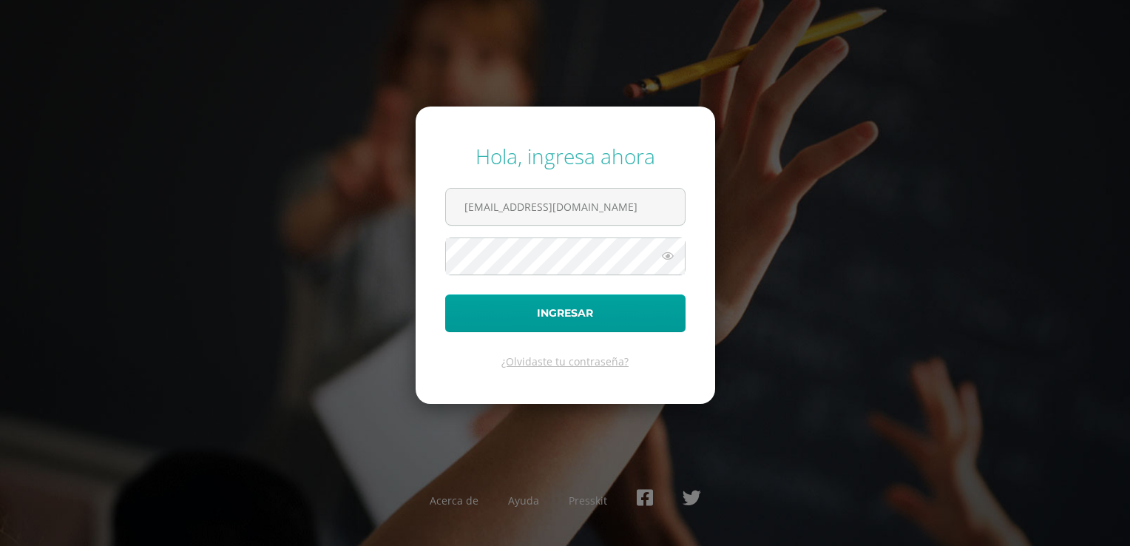
type input "j.coc.6bdb@gmail.com"
click at [445, 294] on button "Ingresar" at bounding box center [565, 313] width 240 height 38
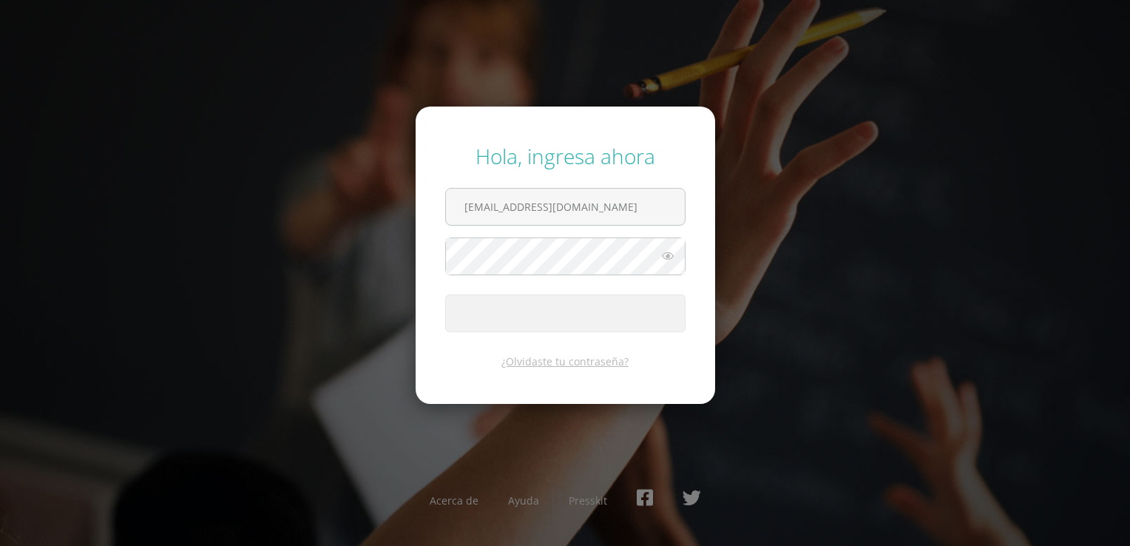
click at [561, 311] on span "submit" at bounding box center [565, 313] width 239 height 36
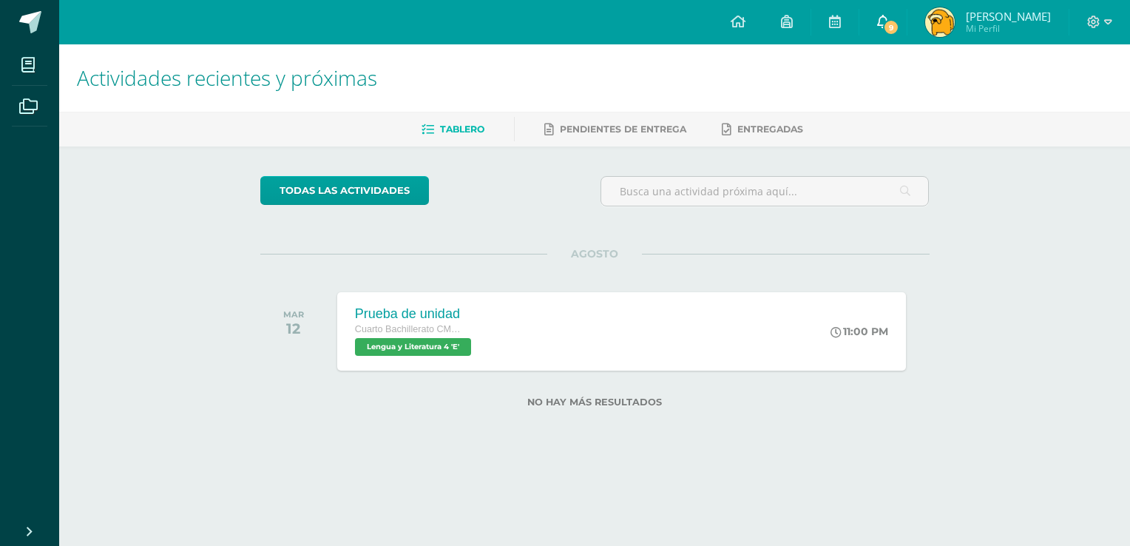
click at [904, 13] on link "9" at bounding box center [882, 22] width 47 height 44
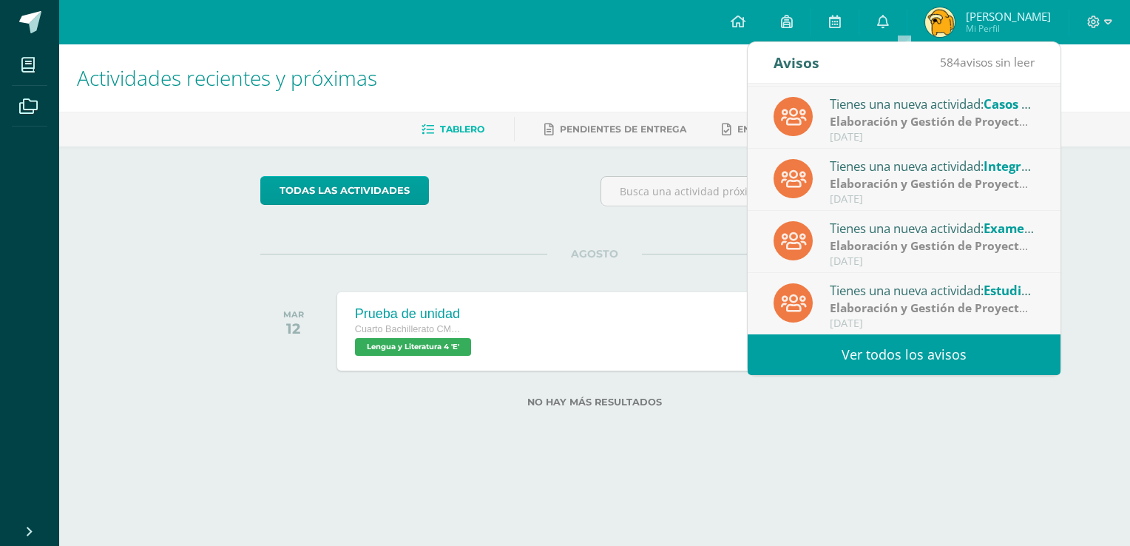
scroll to position [246, 0]
drag, startPoint x: 539, startPoint y: 294, endPoint x: 484, endPoint y: 176, distance: 130.4
click at [539, 294] on div "Prueba de unidad Cuarto Bachillerato CMP Bachillerato en CCLL con Orientación e…" at bounding box center [621, 330] width 575 height 79
